Goal: Task Accomplishment & Management: Manage account settings

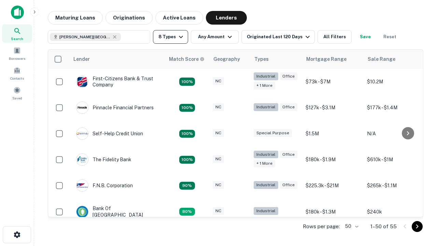
click at [170, 37] on button "8 Types" at bounding box center [170, 37] width 35 height 14
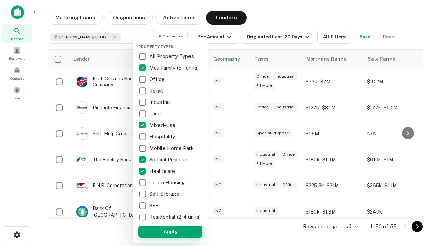
click at [170, 231] on button "Apply" at bounding box center [170, 231] width 64 height 12
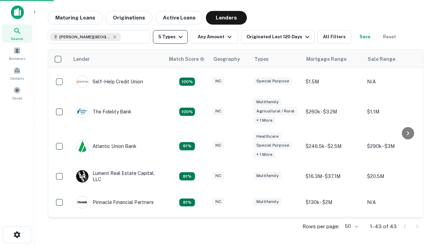
click at [170, 37] on button "5 Types" at bounding box center [170, 37] width 35 height 14
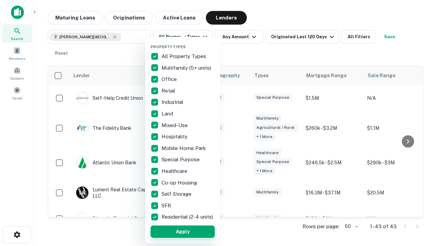
click at [182, 231] on button "Apply" at bounding box center [182, 231] width 64 height 12
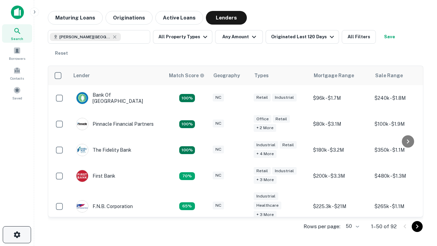
click at [17, 234] on icon "button" at bounding box center [17, 234] width 8 height 8
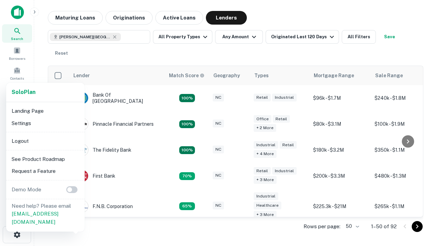
click at [45, 141] on li "Logout" at bounding box center [45, 141] width 73 height 12
